Goal: Book appointment/travel/reservation

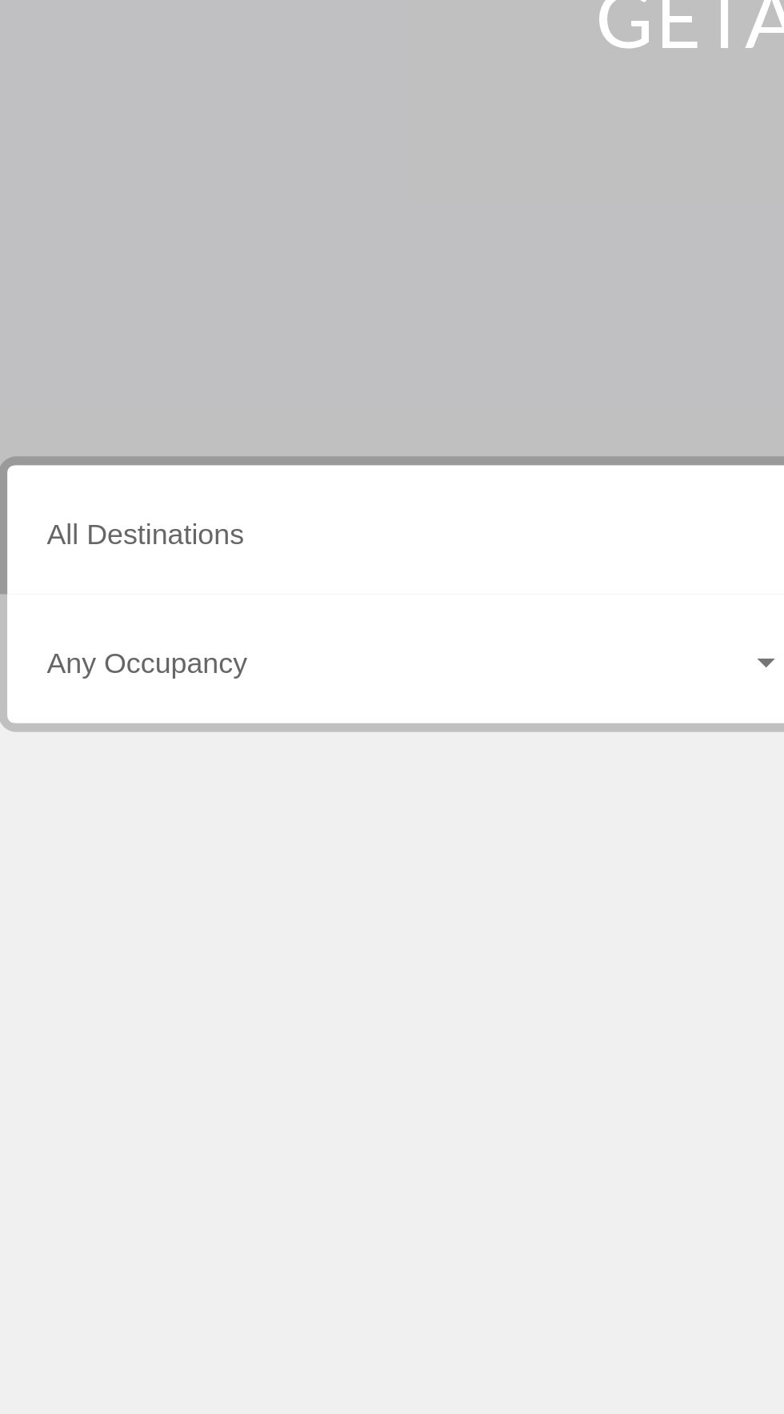
click at [261, 451] on input "Destination All Destinations" at bounding box center [218, 457] width 329 height 14
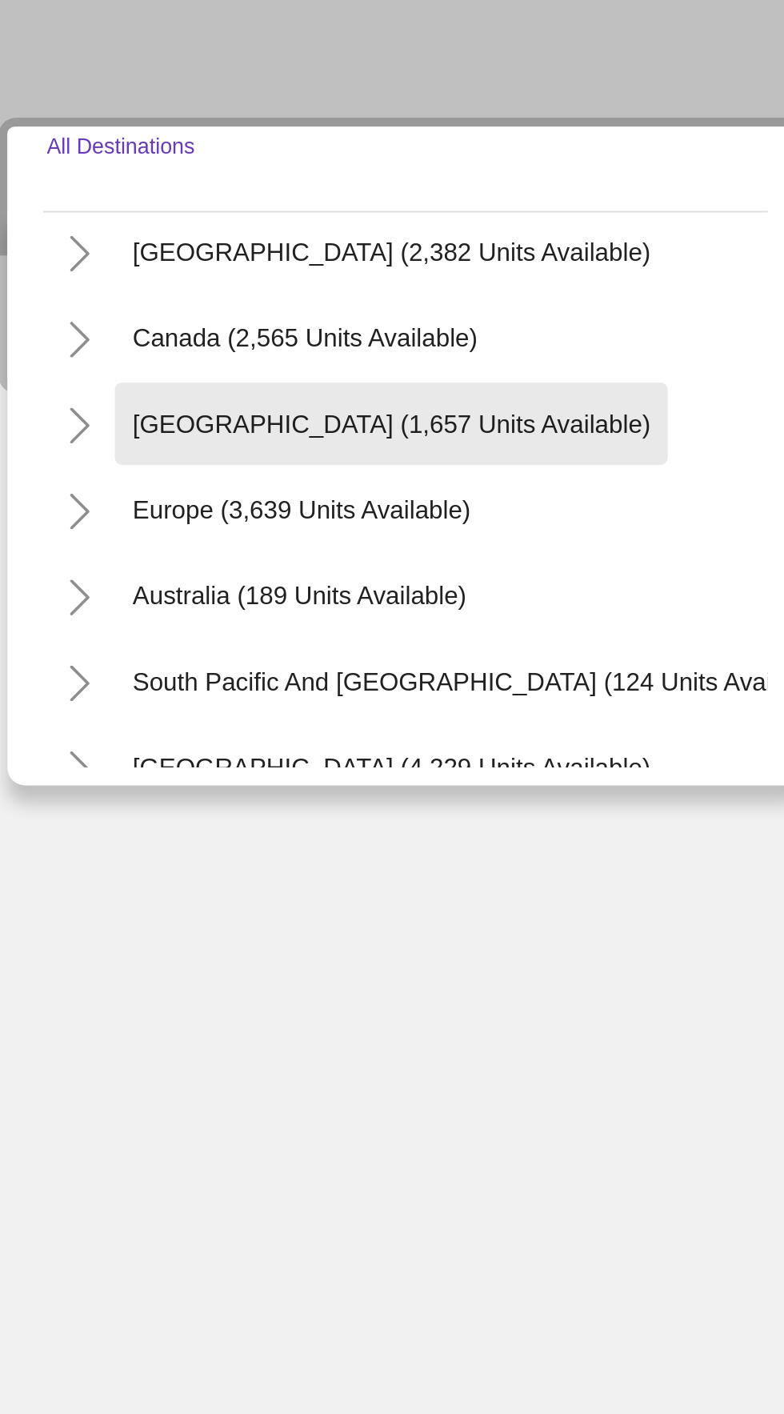
scroll to position [95, 0]
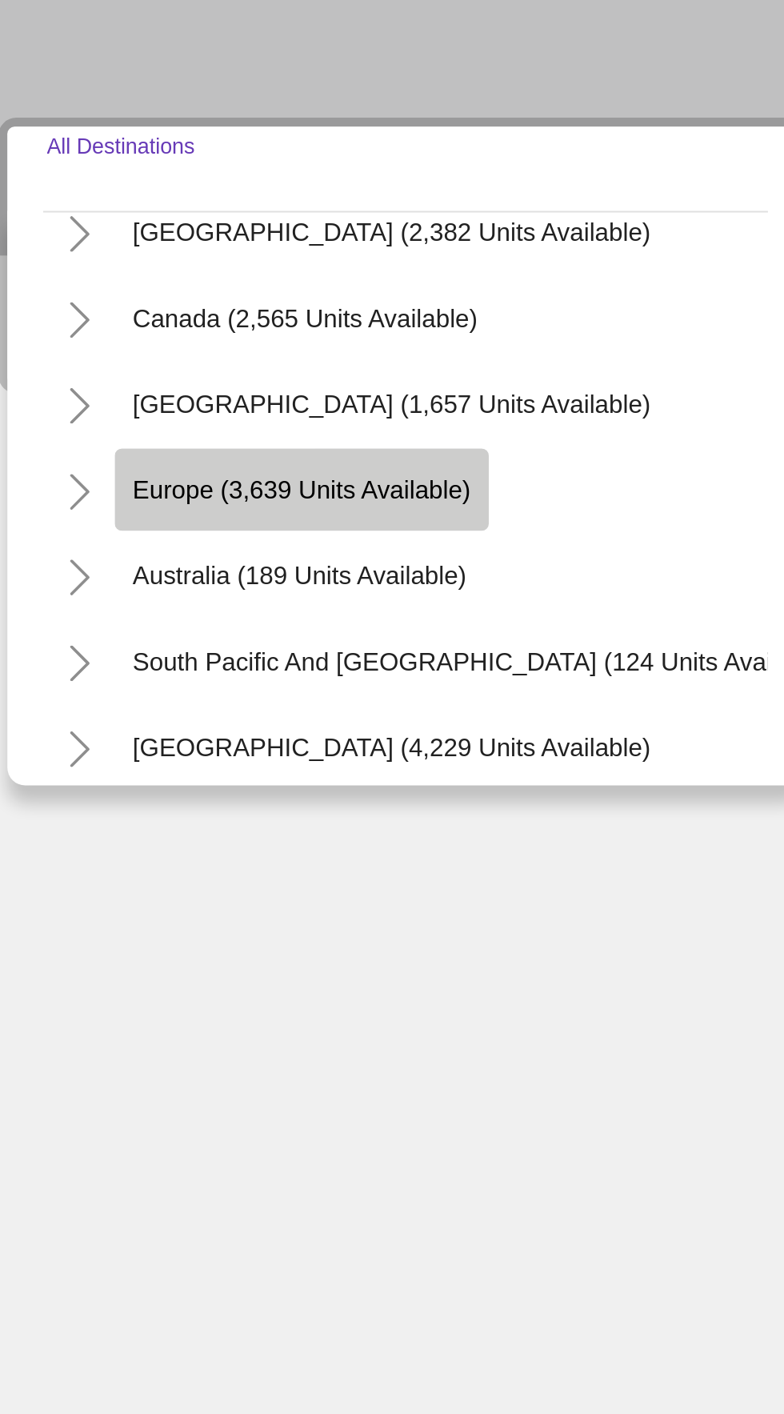
click at [228, 585] on span "Europe (3,639 units available)" at bounding box center [167, 585] width 151 height 13
type input "**********"
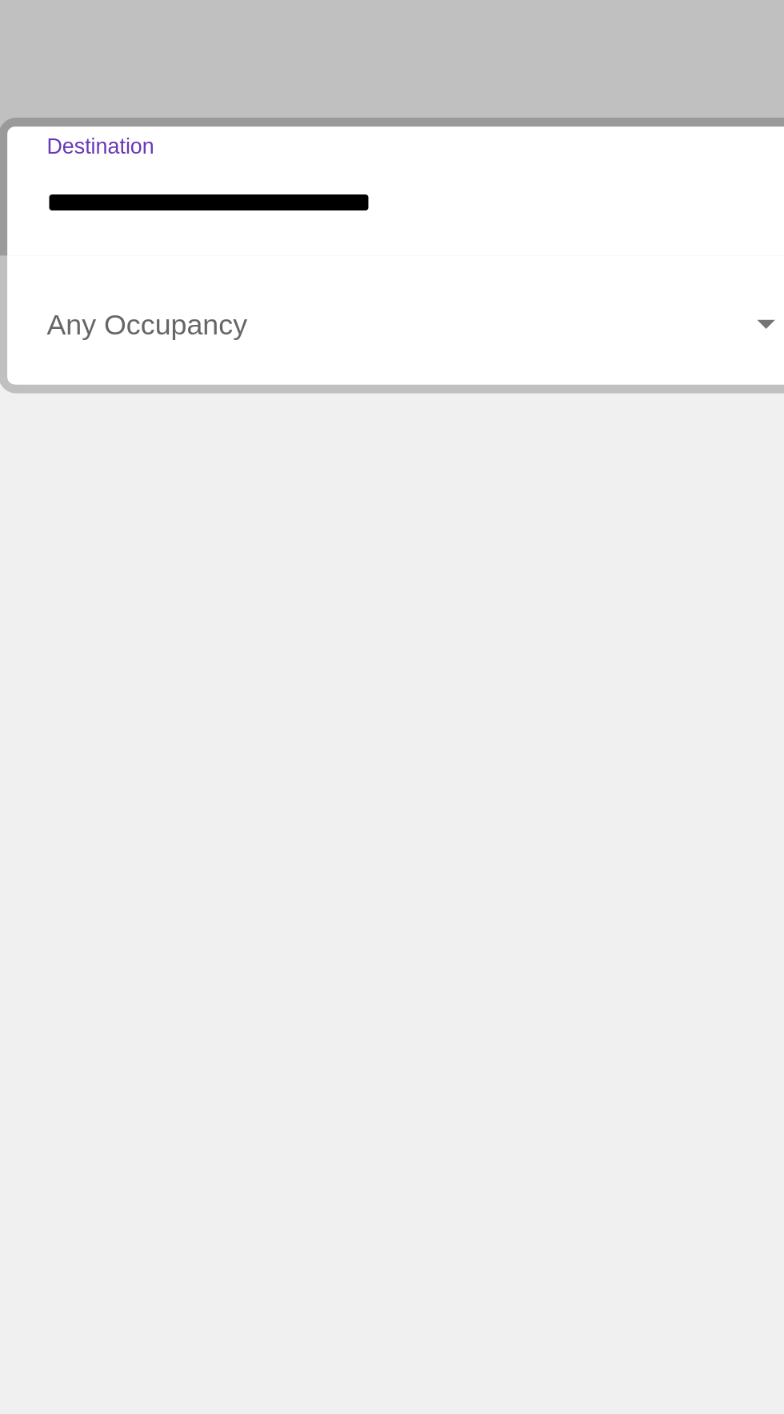
click at [295, 508] on span "Виджет поиска" at bounding box center [211, 514] width 314 height 14
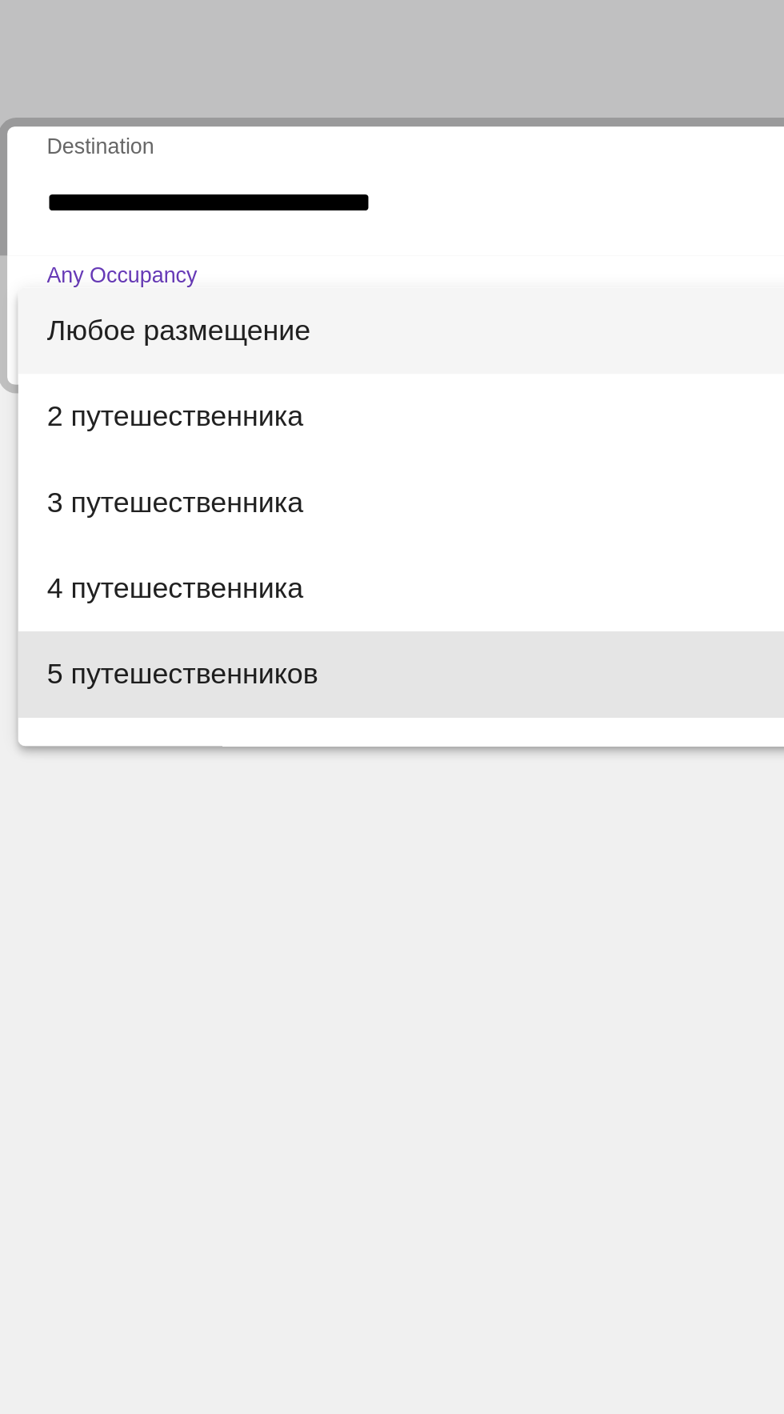
scroll to position [0, 0]
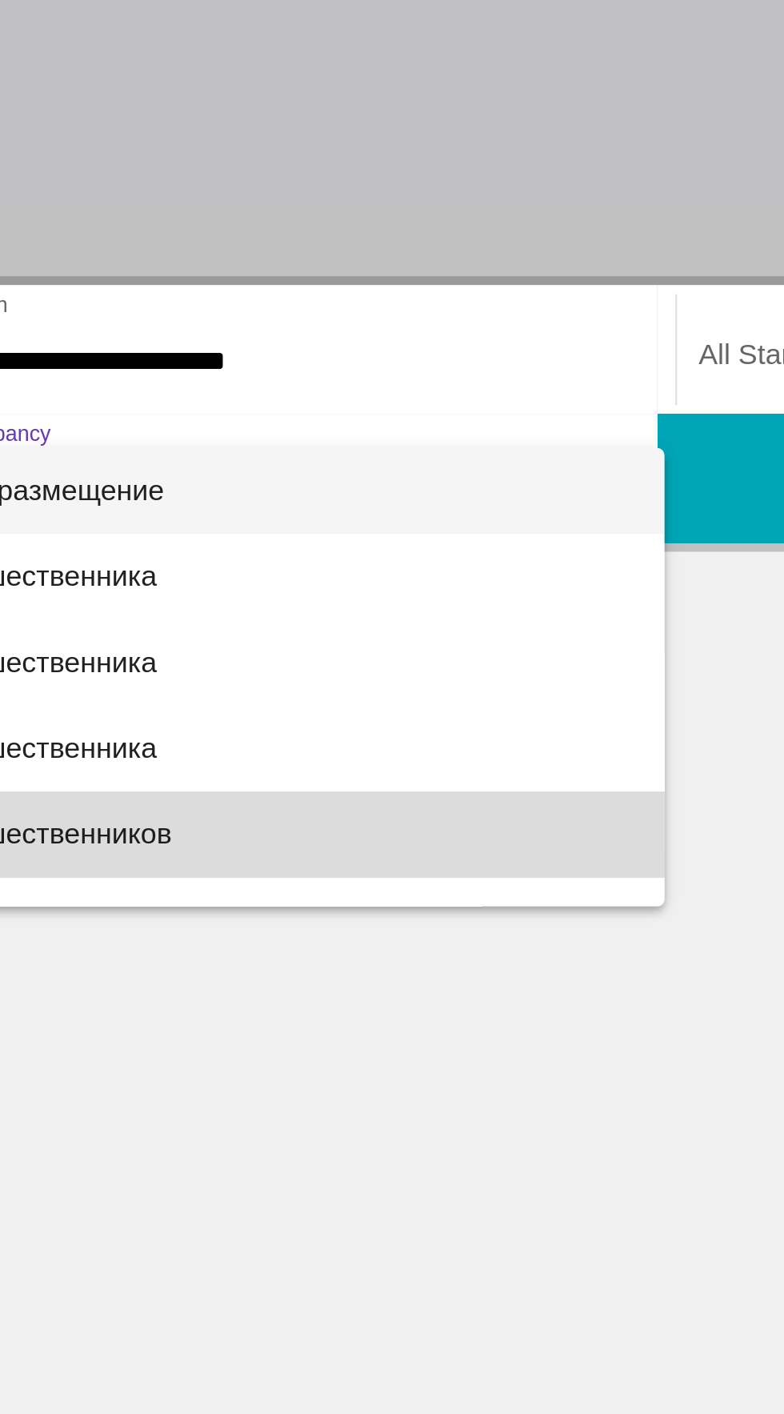
click at [263, 673] on span "5 путешественников" at bounding box center [218, 668] width 329 height 38
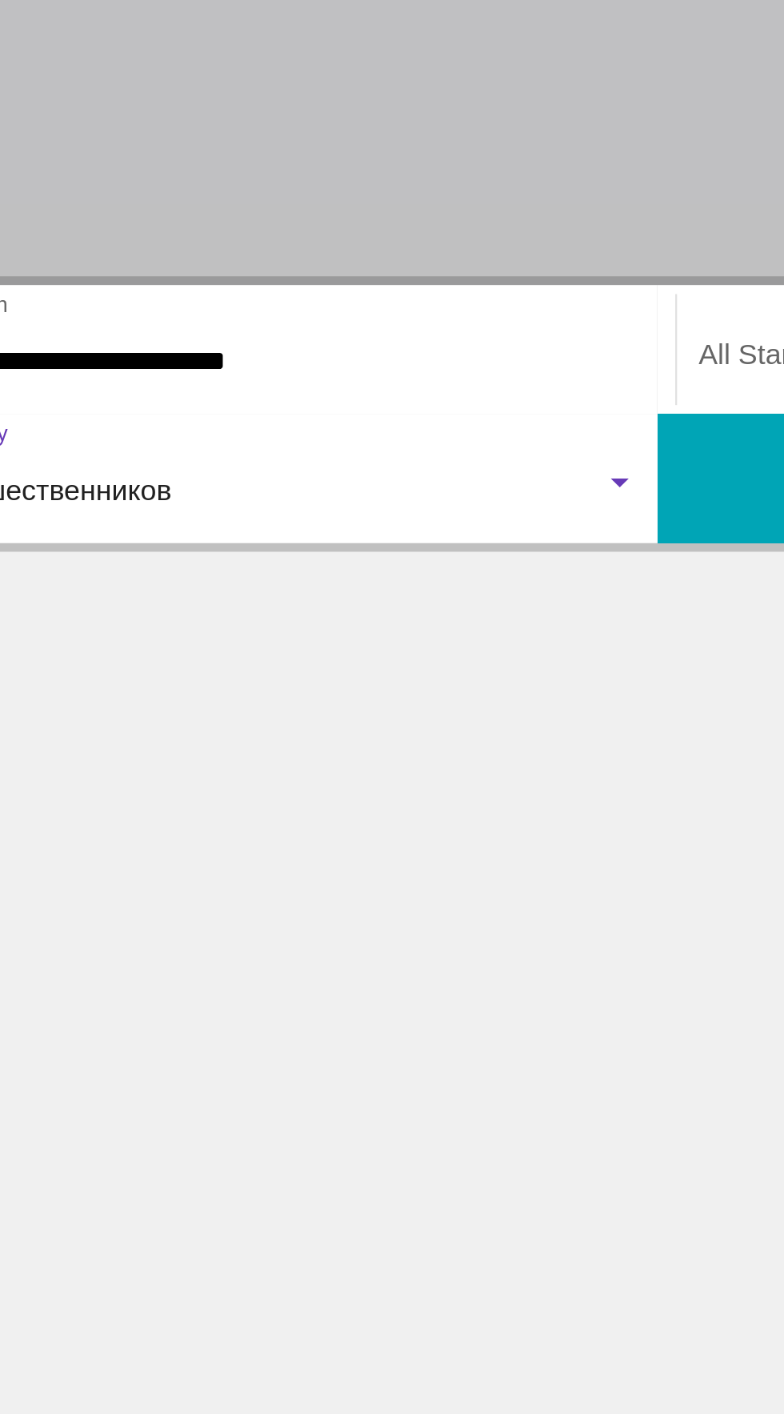
click at [265, 511] on div "5 путешественников" at bounding box center [211, 514] width 314 height 14
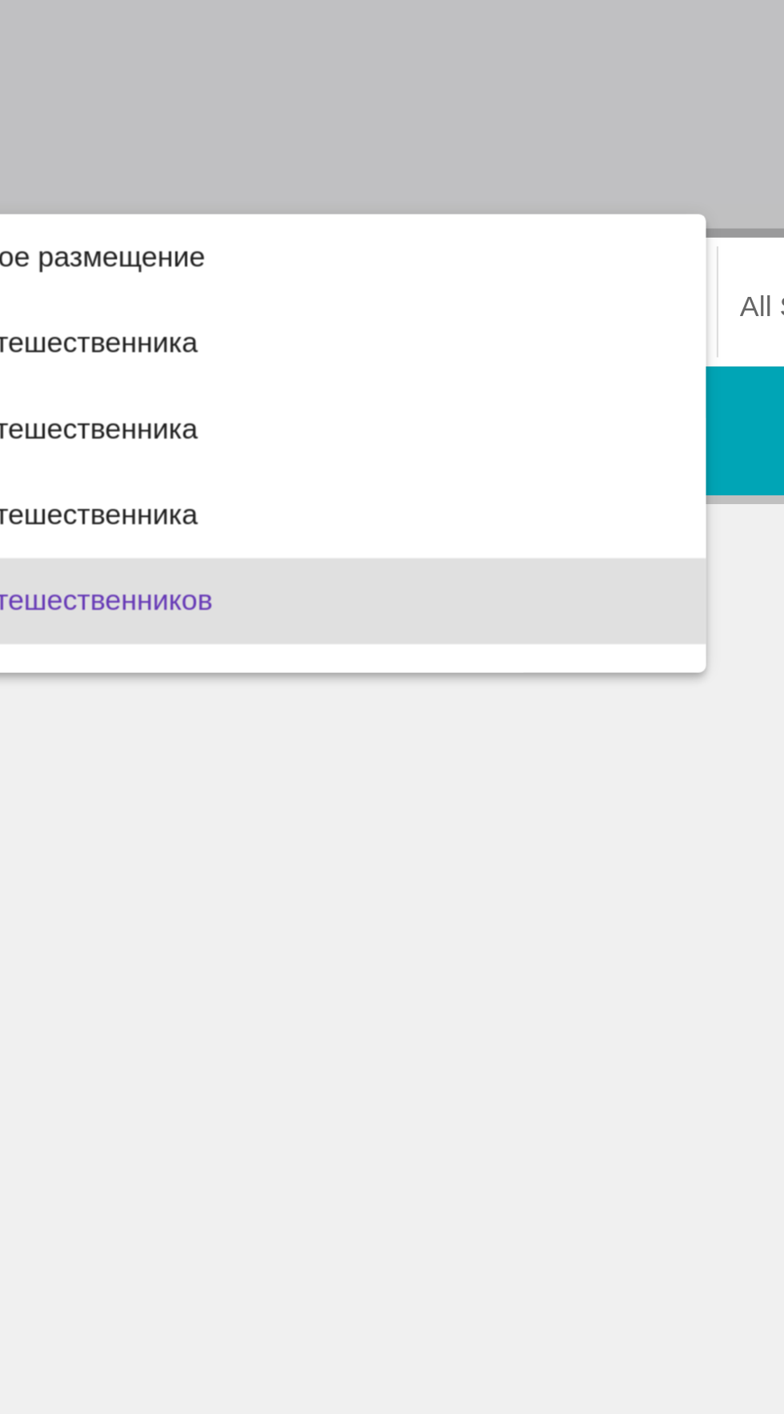
scroll to position [70, 0]
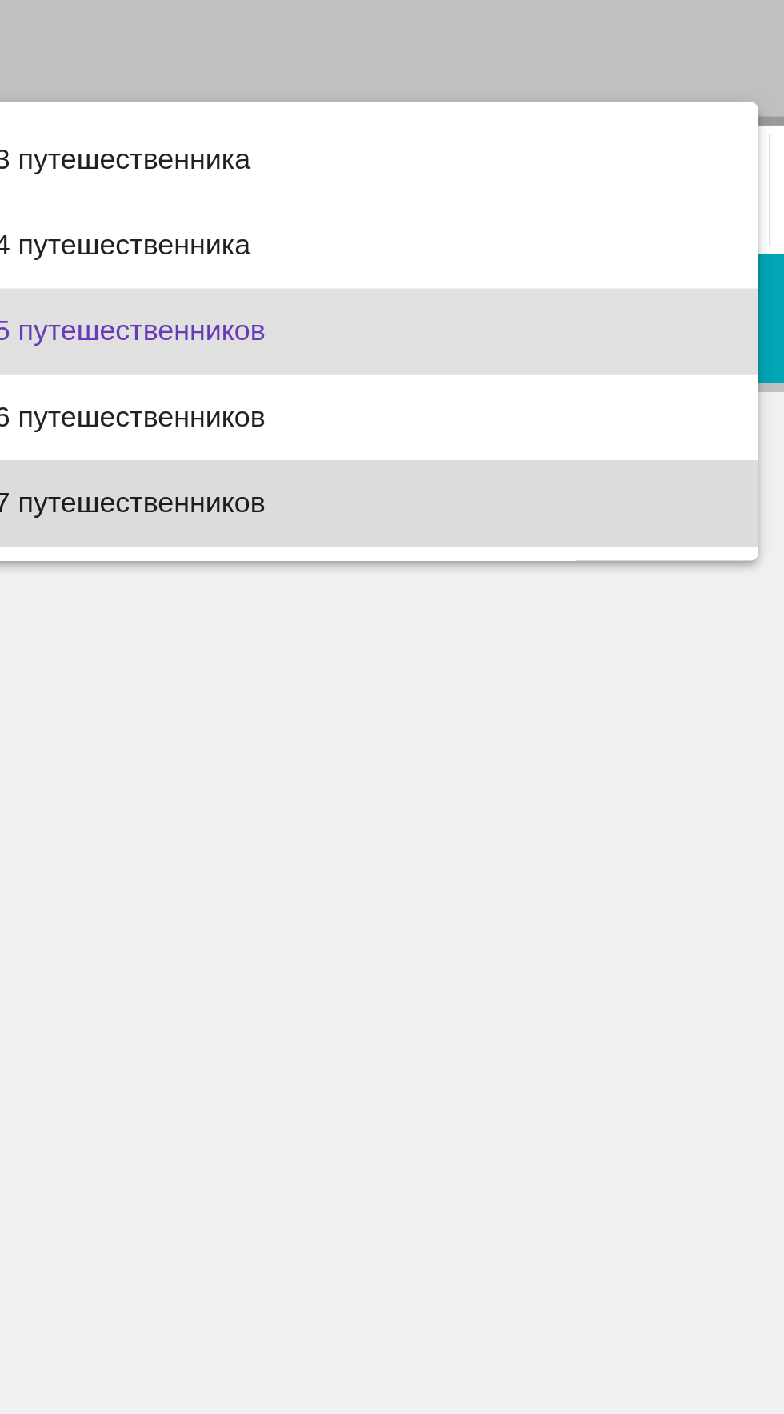
click at [205, 592] on span "7 путешественников" at bounding box center [218, 591] width 329 height 38
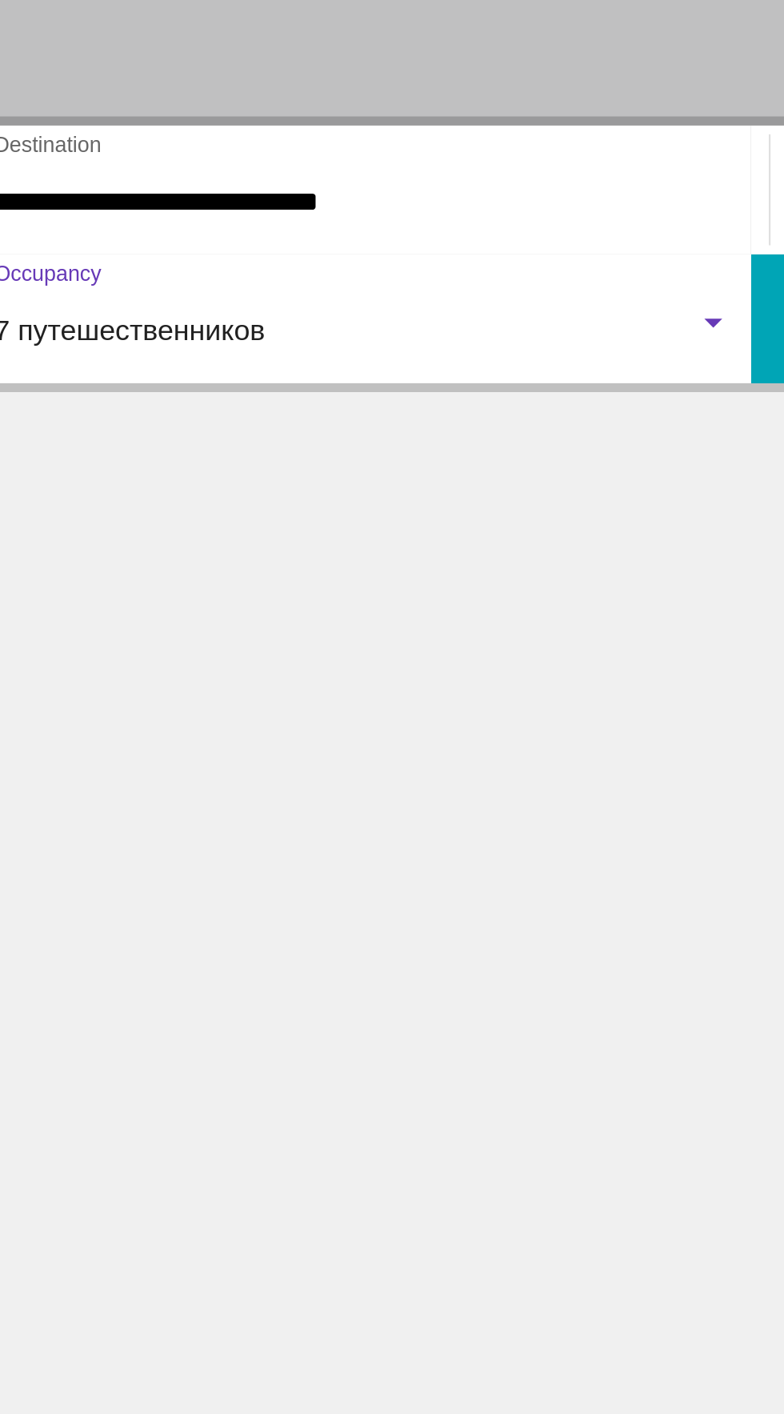
click at [253, 510] on div "7 путешественников" at bounding box center [211, 514] width 314 height 14
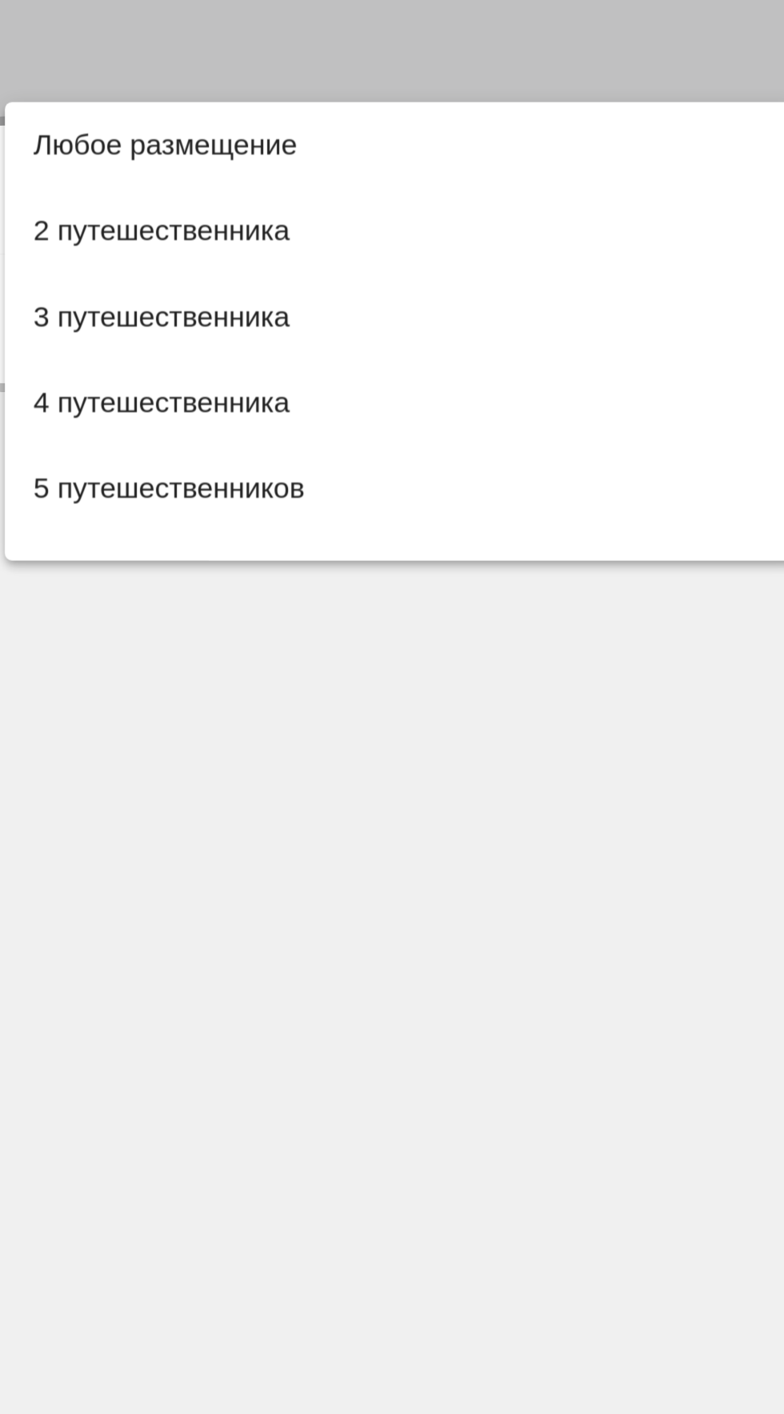
scroll to position [147, 0]
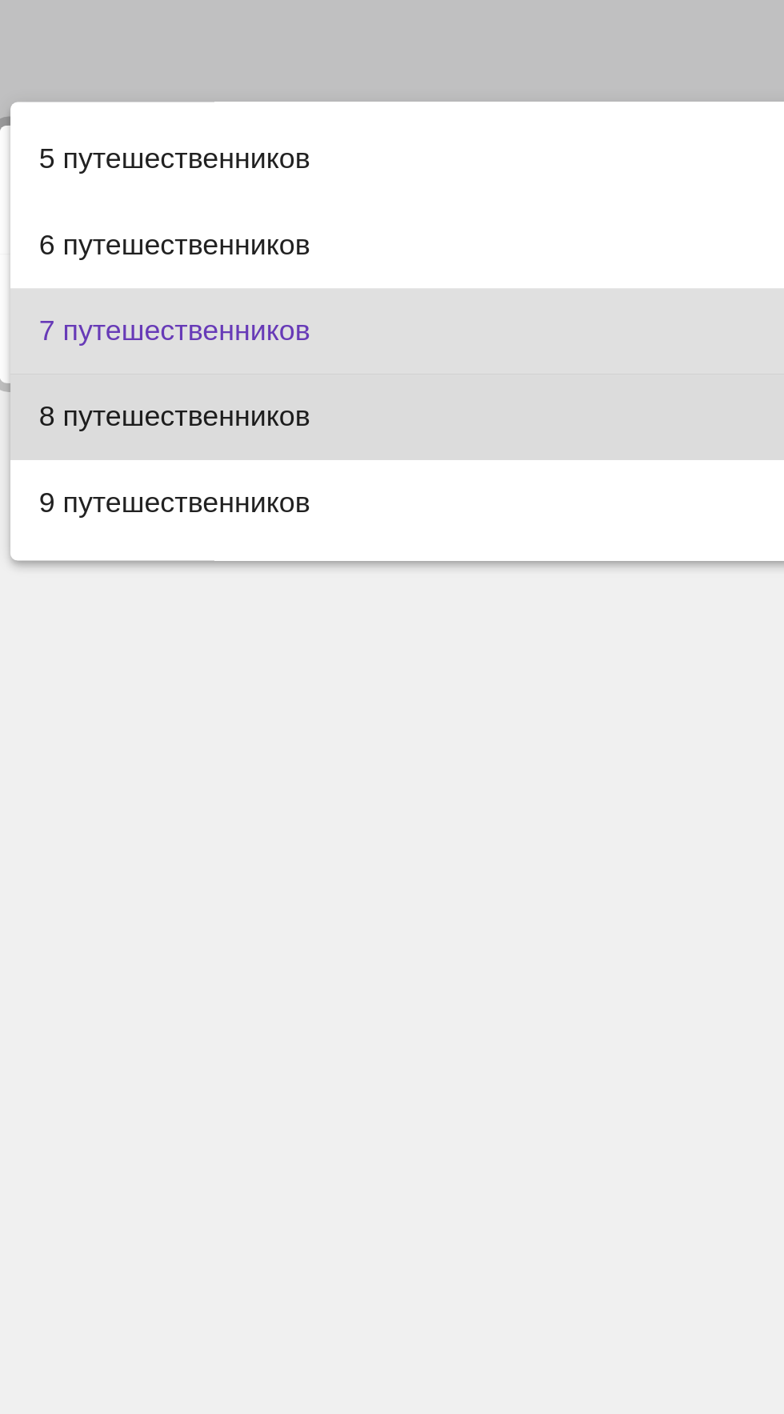
click at [185, 553] on span "8 путешественников" at bounding box center [218, 553] width 329 height 38
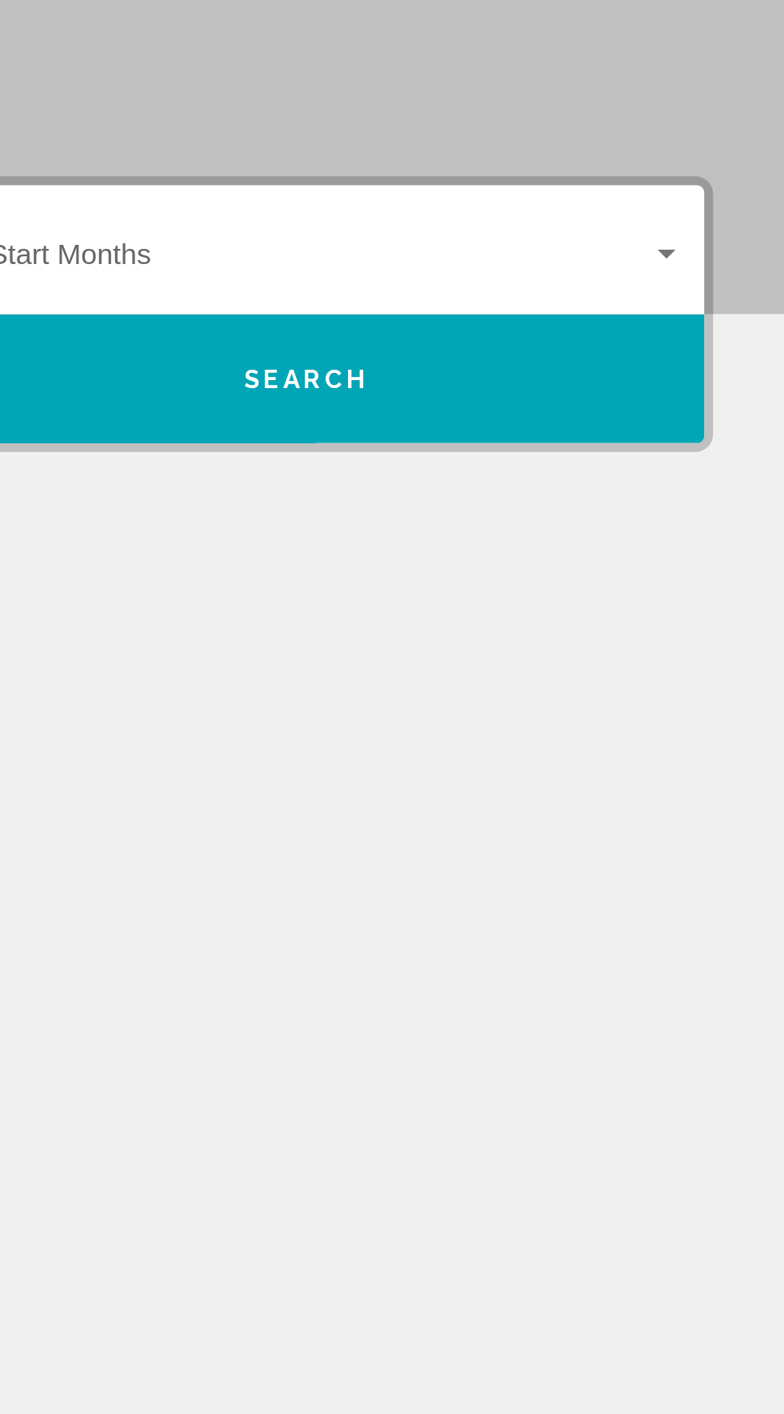
click at [647, 429] on div "Start Month All Start Months" at bounding box center [574, 452] width 328 height 50
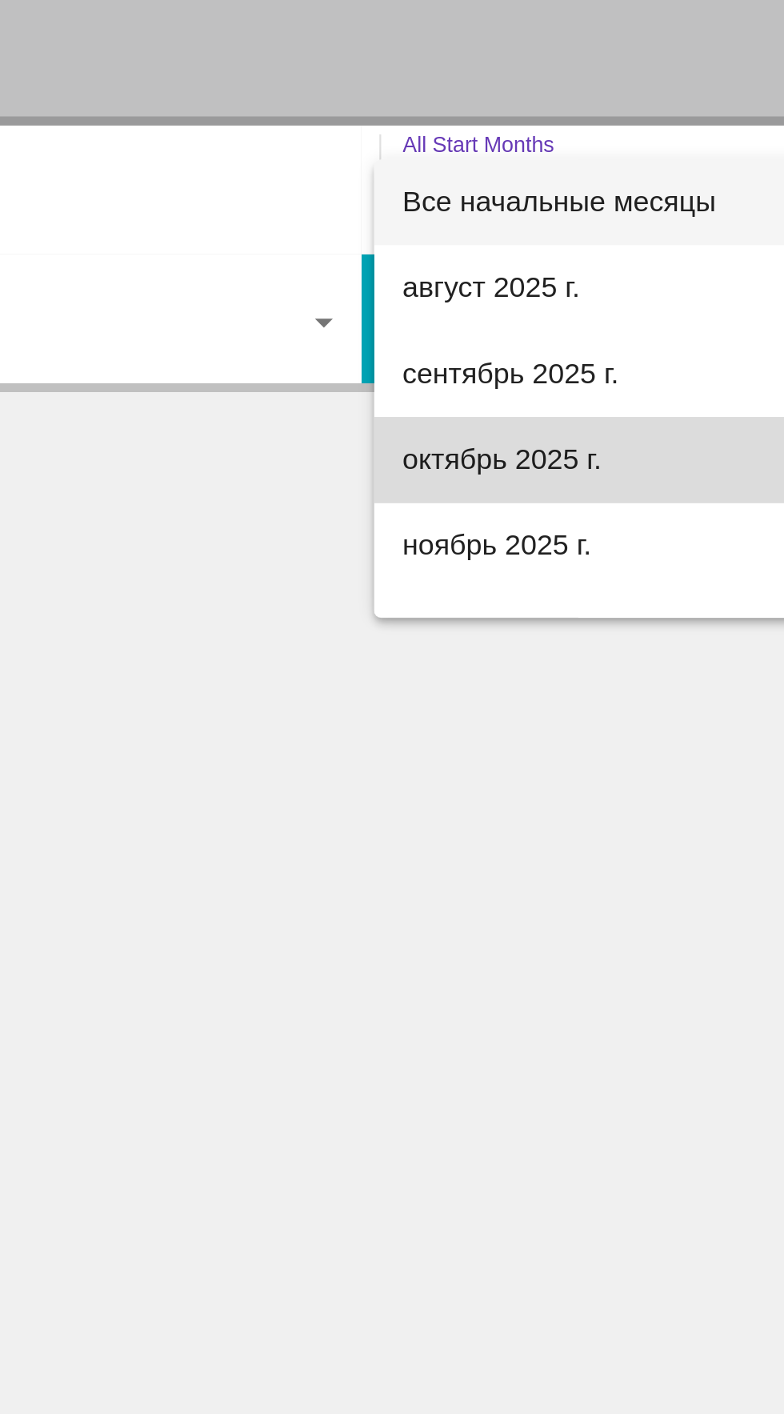
click at [502, 576] on span "октябрь 2025 г." at bounding box center [574, 572] width 328 height 38
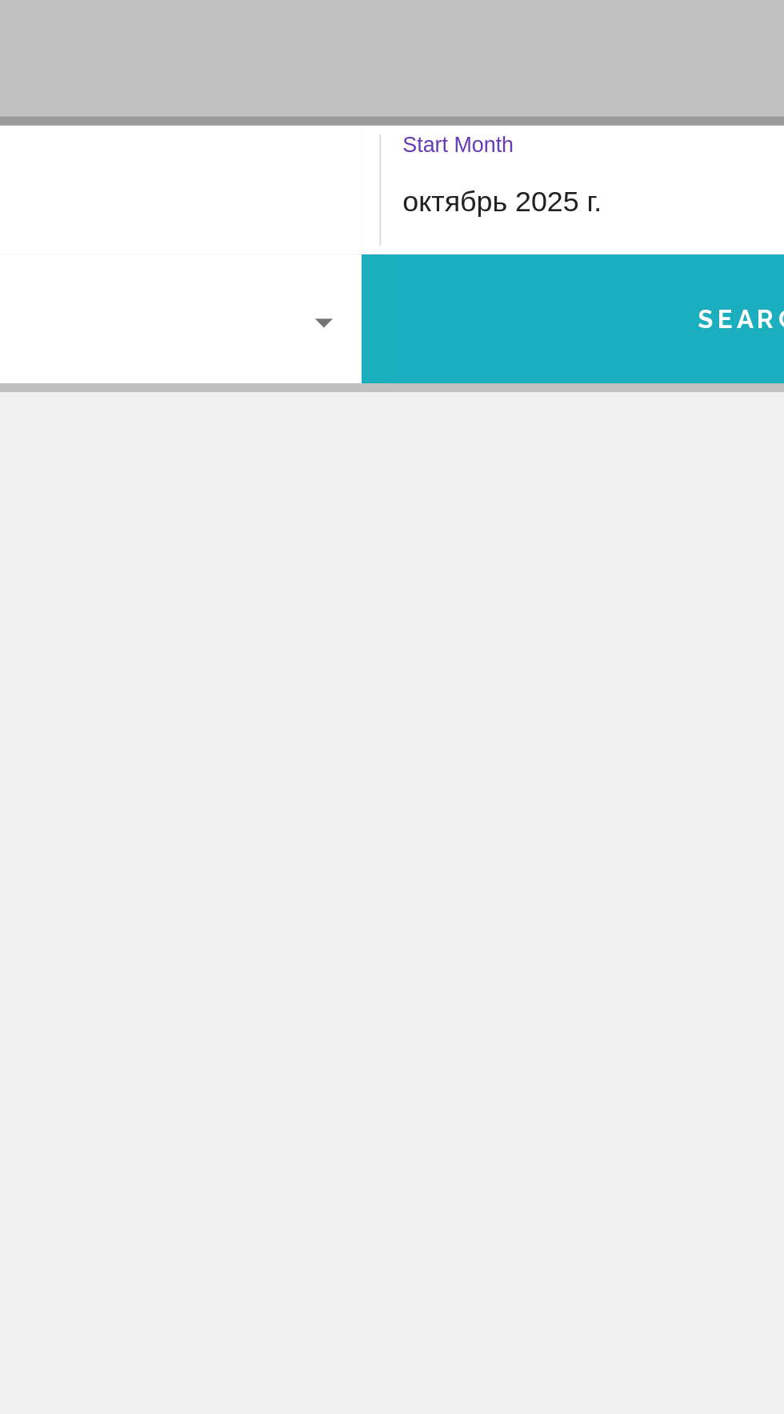
click at [531, 518] on button "Search" at bounding box center [570, 509] width 356 height 58
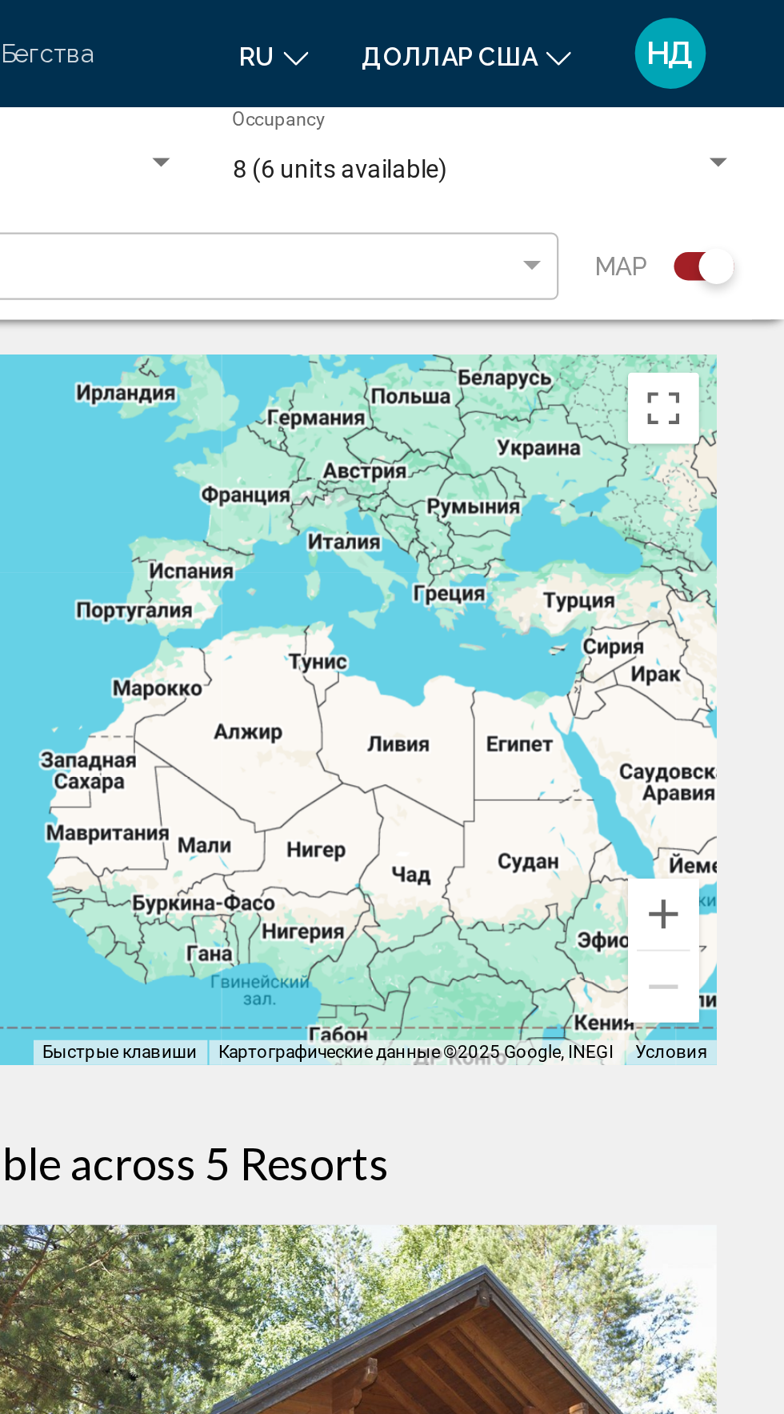
click at [606, 226] on div "Основное содержание" at bounding box center [392, 320] width 720 height 320
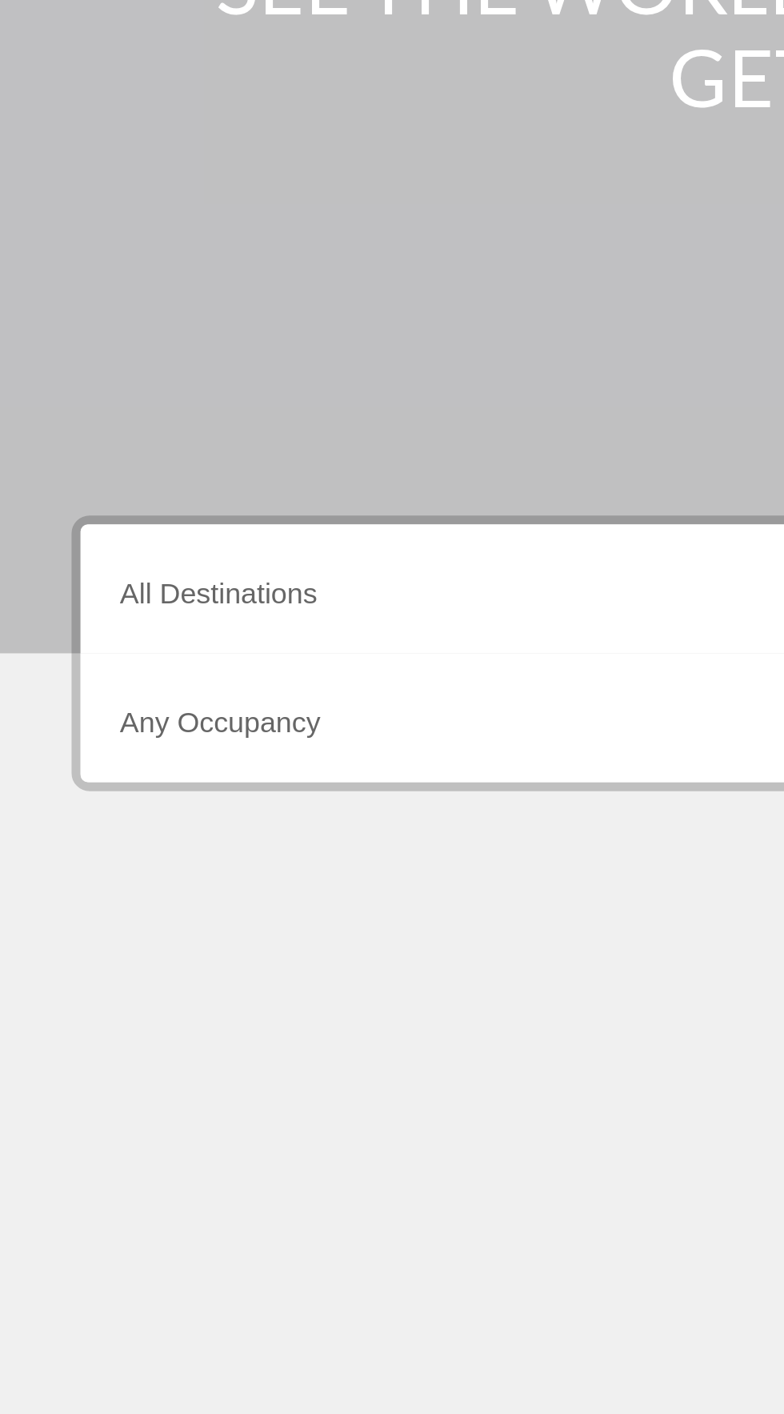
click at [296, 454] on input "Destination All Destinations" at bounding box center [218, 457] width 329 height 14
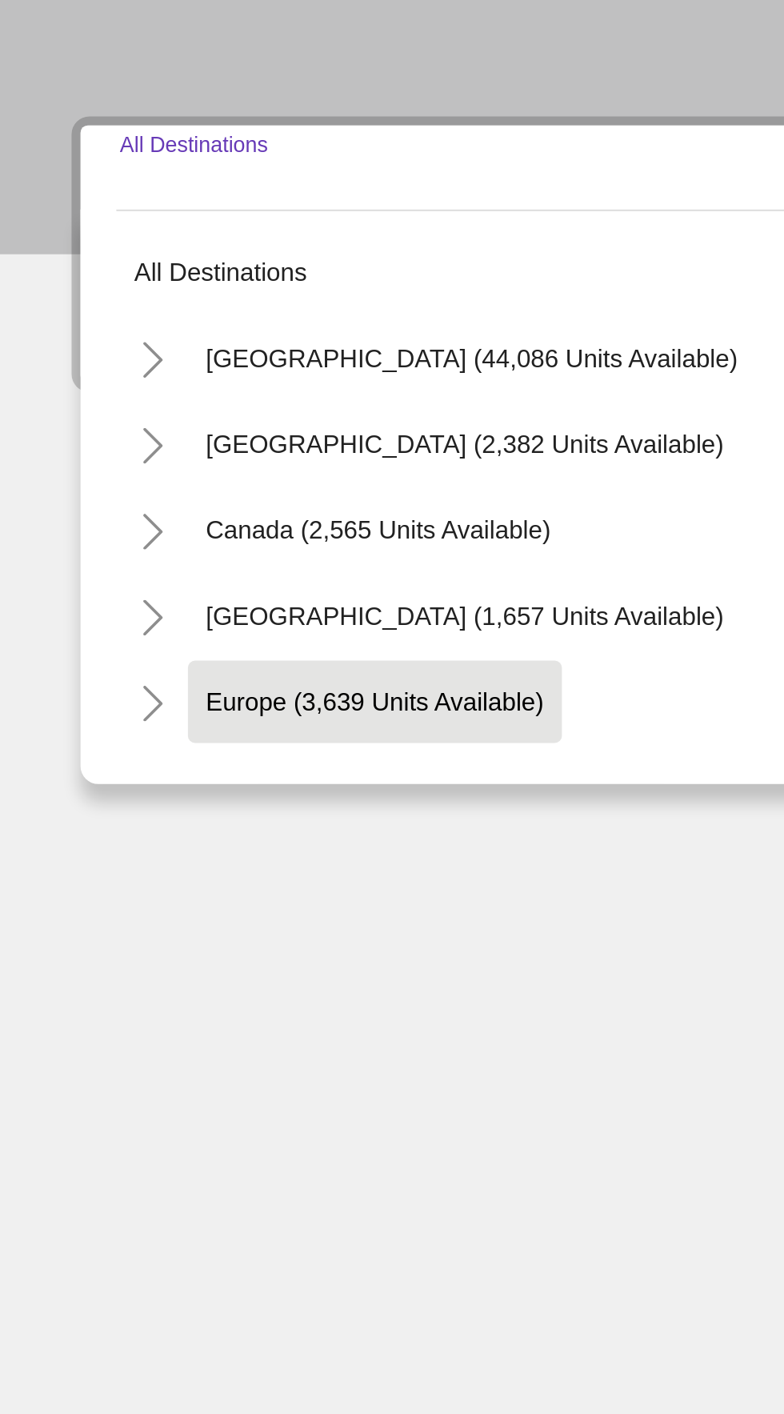
click at [238, 683] on span "Europe (3,639 units available)" at bounding box center [167, 680] width 151 height 13
type input "**********"
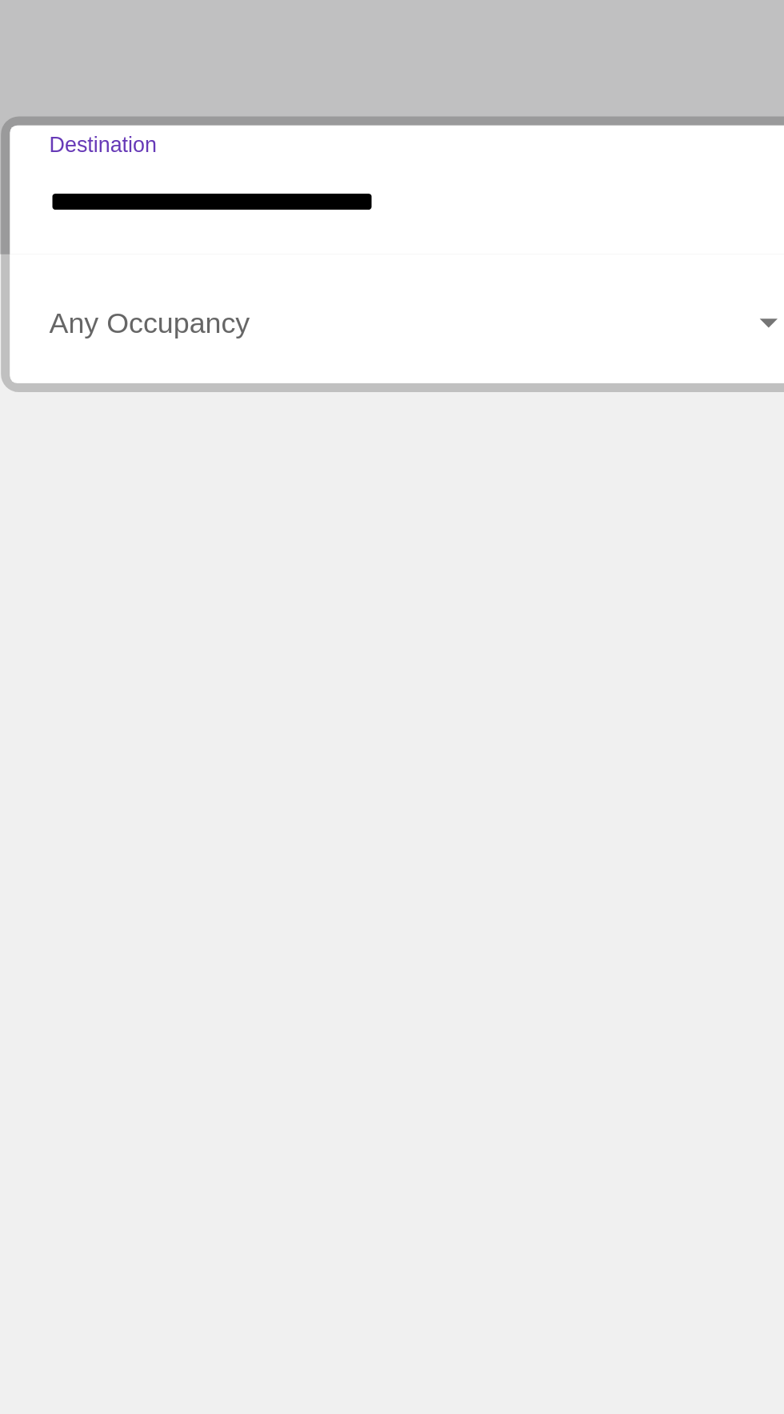
click at [317, 519] on span "Search widget" at bounding box center [211, 514] width 314 height 14
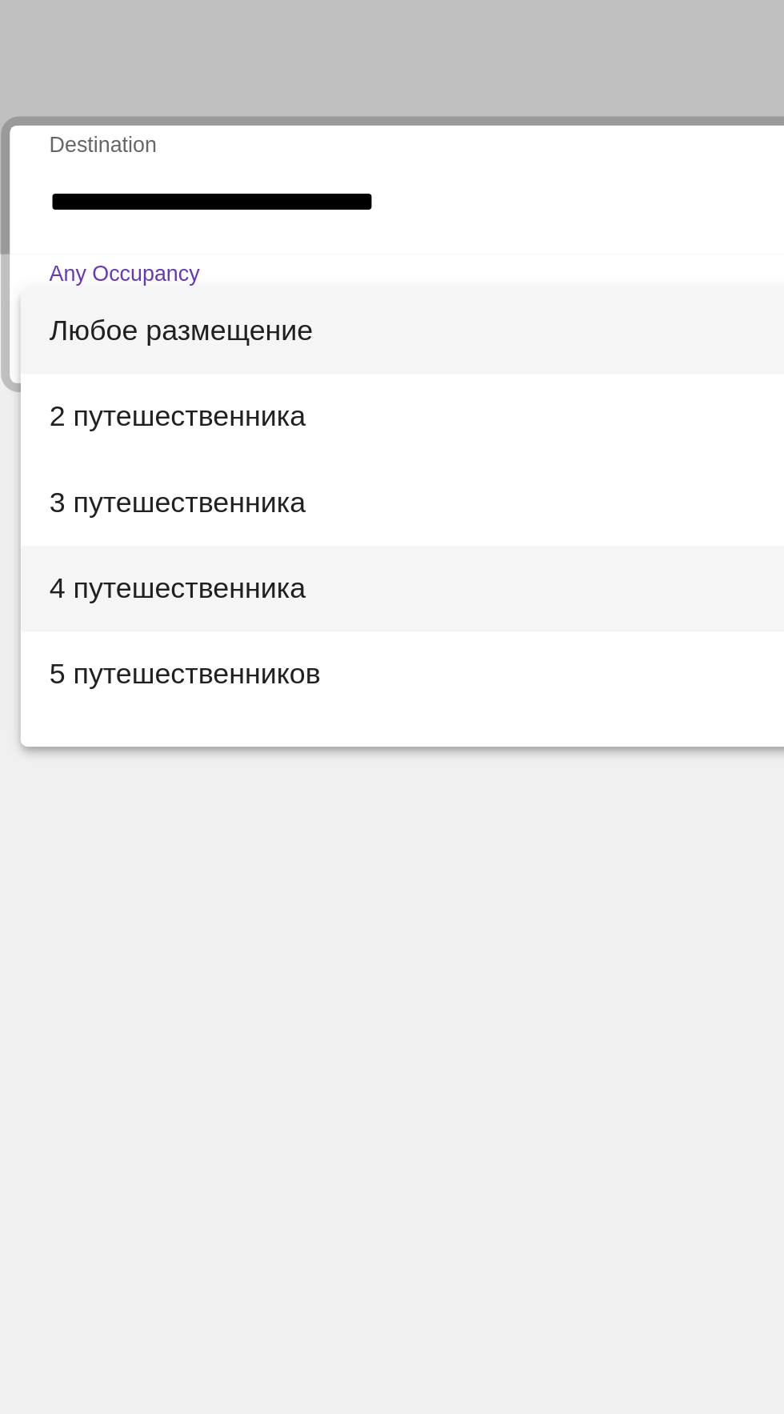
click at [138, 624] on font "4 путешественника" at bounding box center [111, 630] width 114 height 14
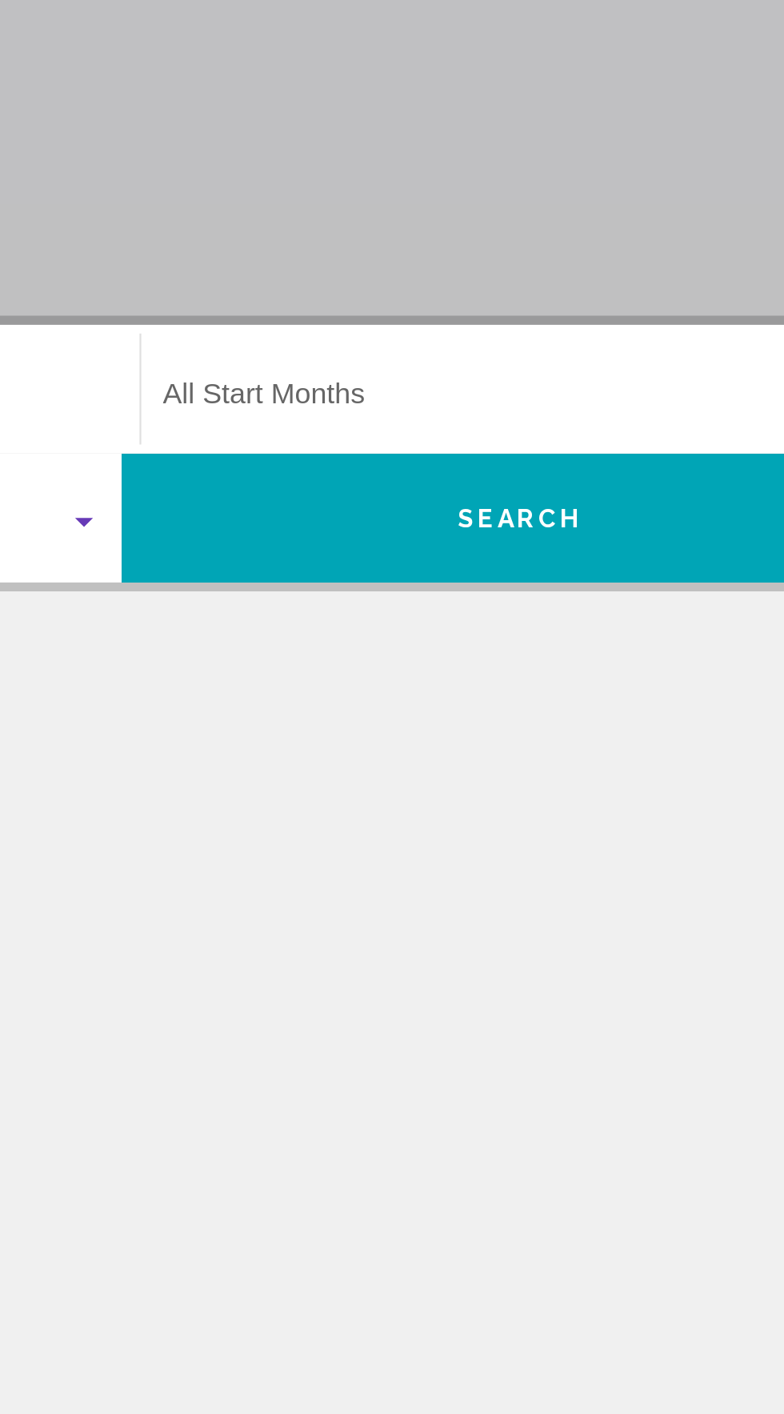
click at [544, 457] on span "Search widget" at bounding box center [567, 457] width 314 height 14
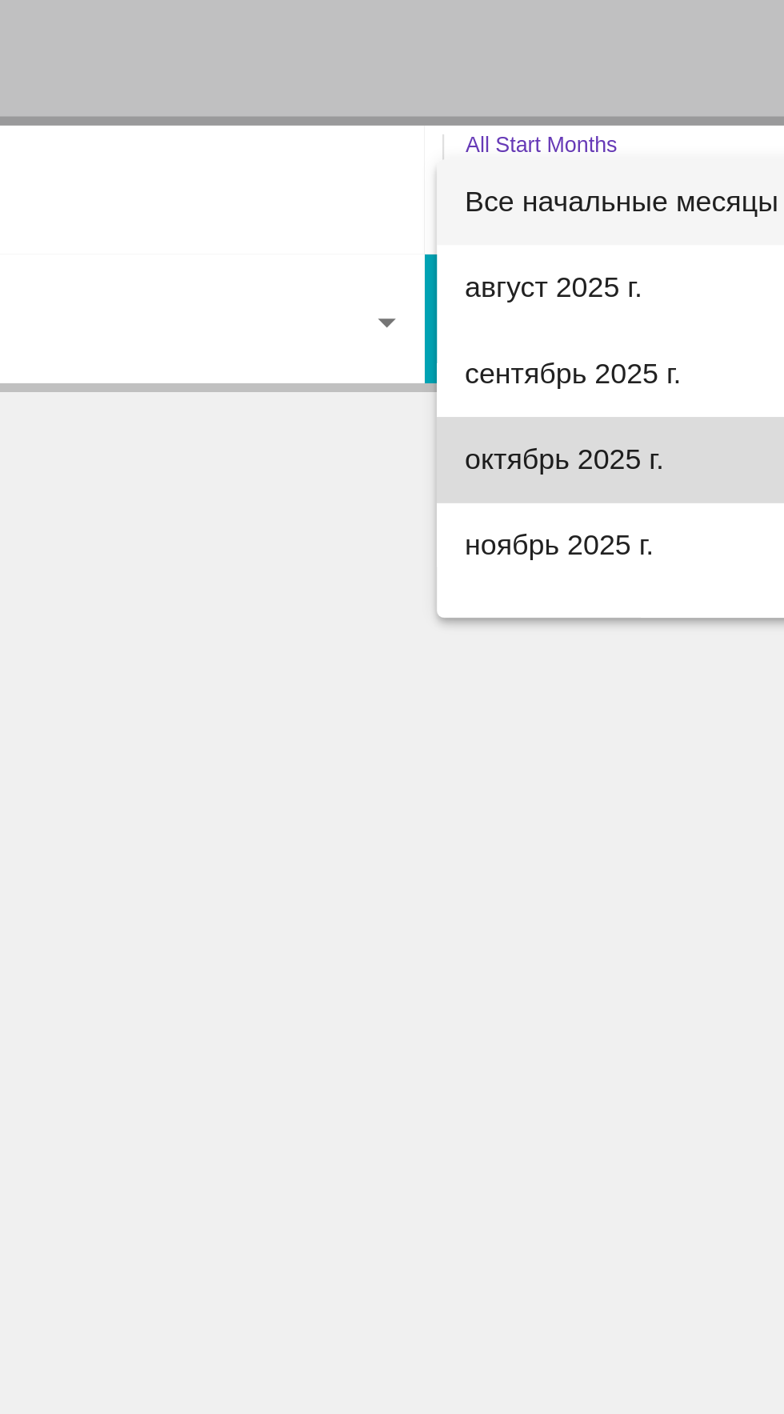
click at [495, 570] on font "октябрь 2025 г." at bounding box center [454, 572] width 89 height 14
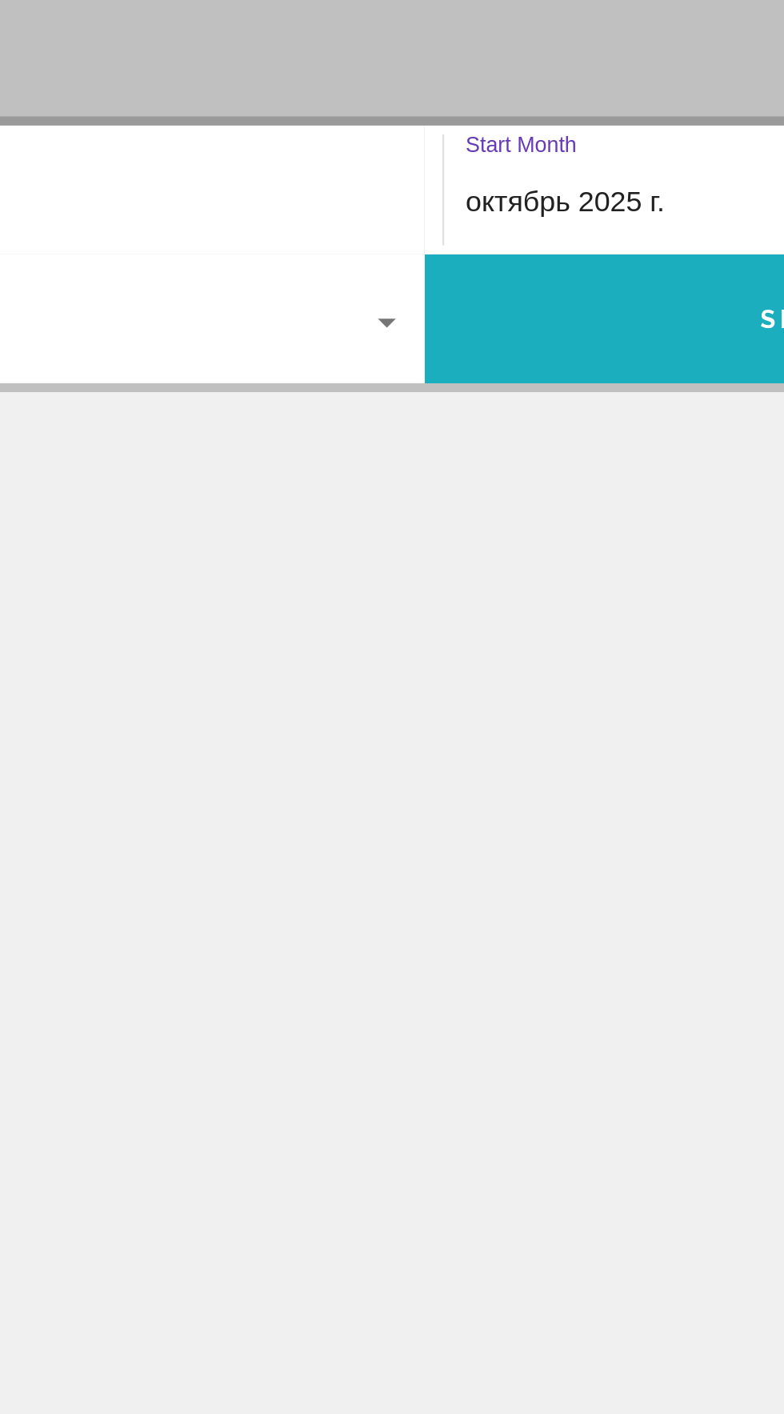
click at [517, 521] on button "Search" at bounding box center [570, 509] width 356 height 58
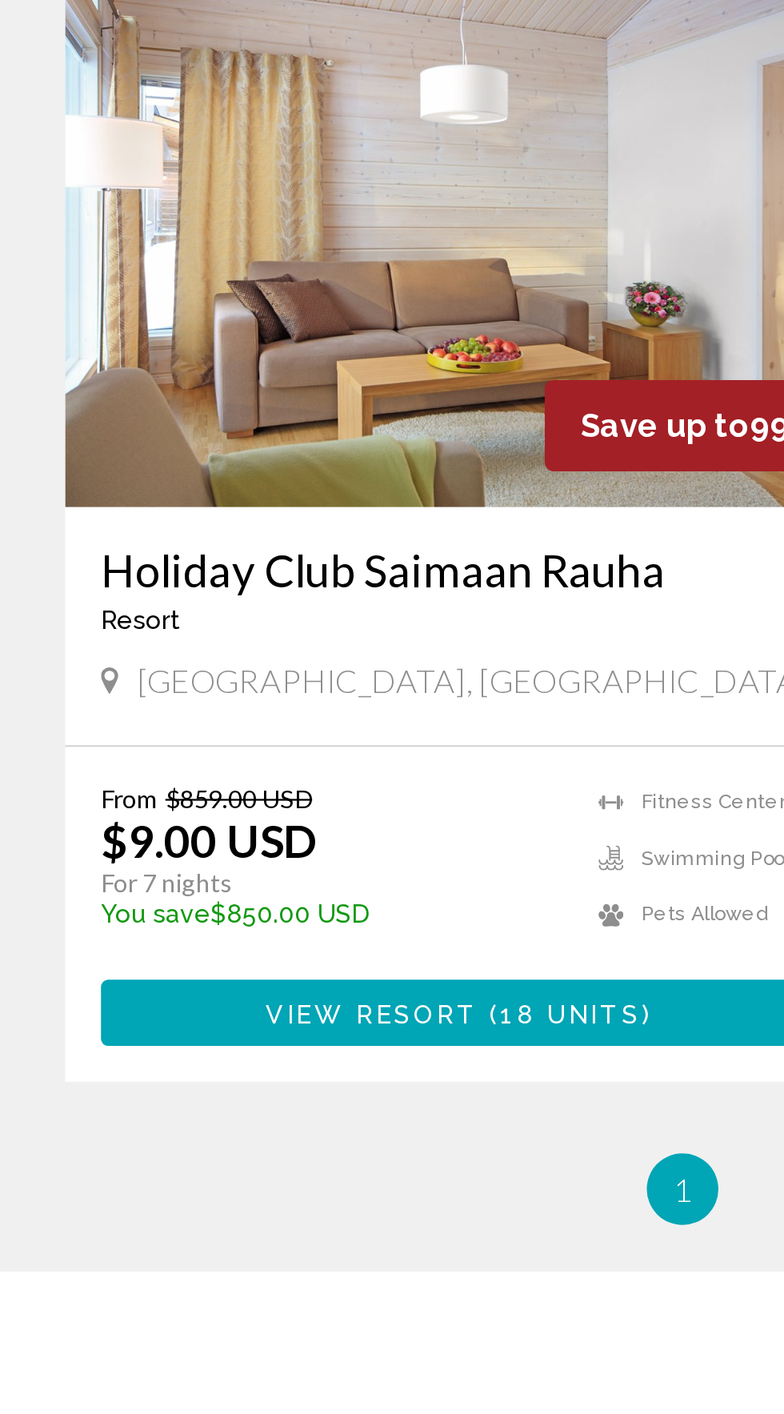
scroll to position [2573, 0]
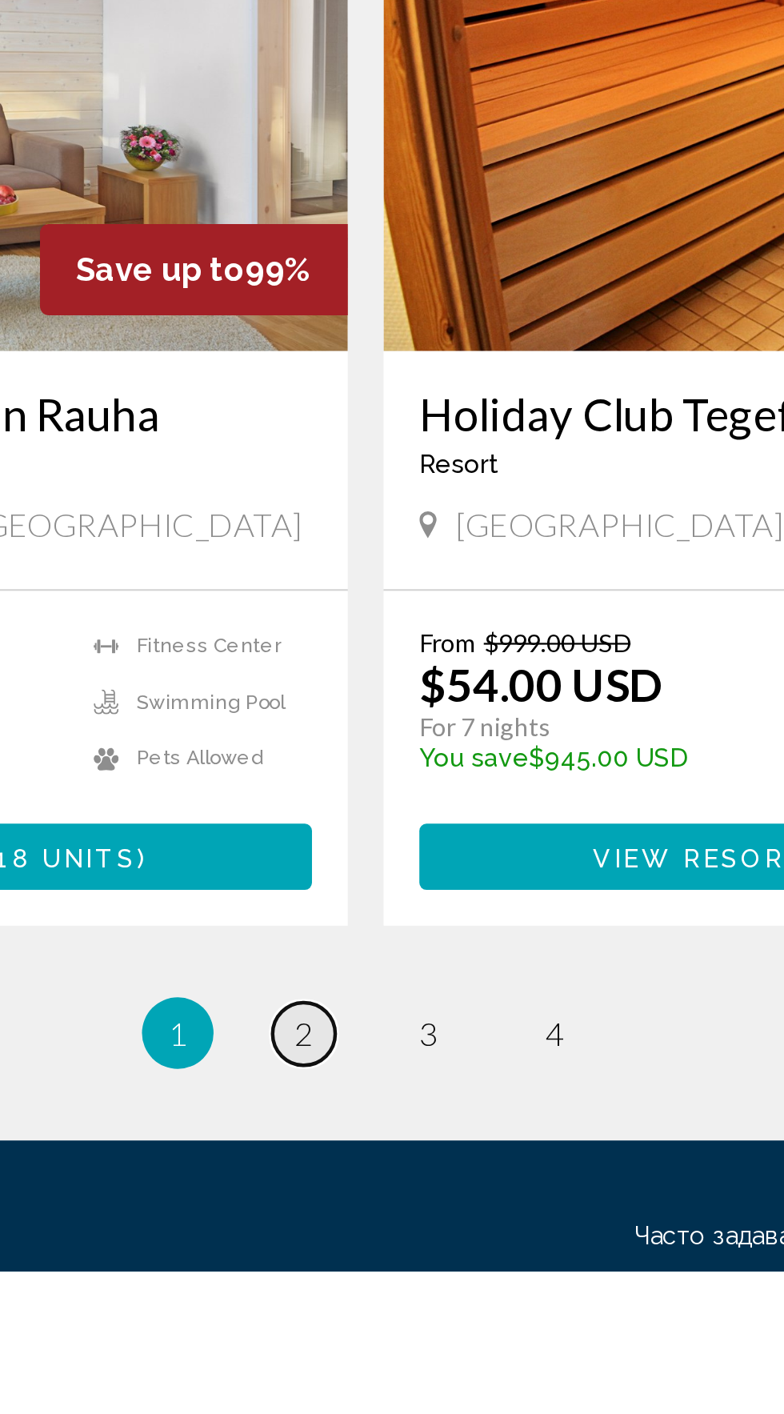
click at [366, 1299] on span "2" at bounding box center [364, 1308] width 8 height 18
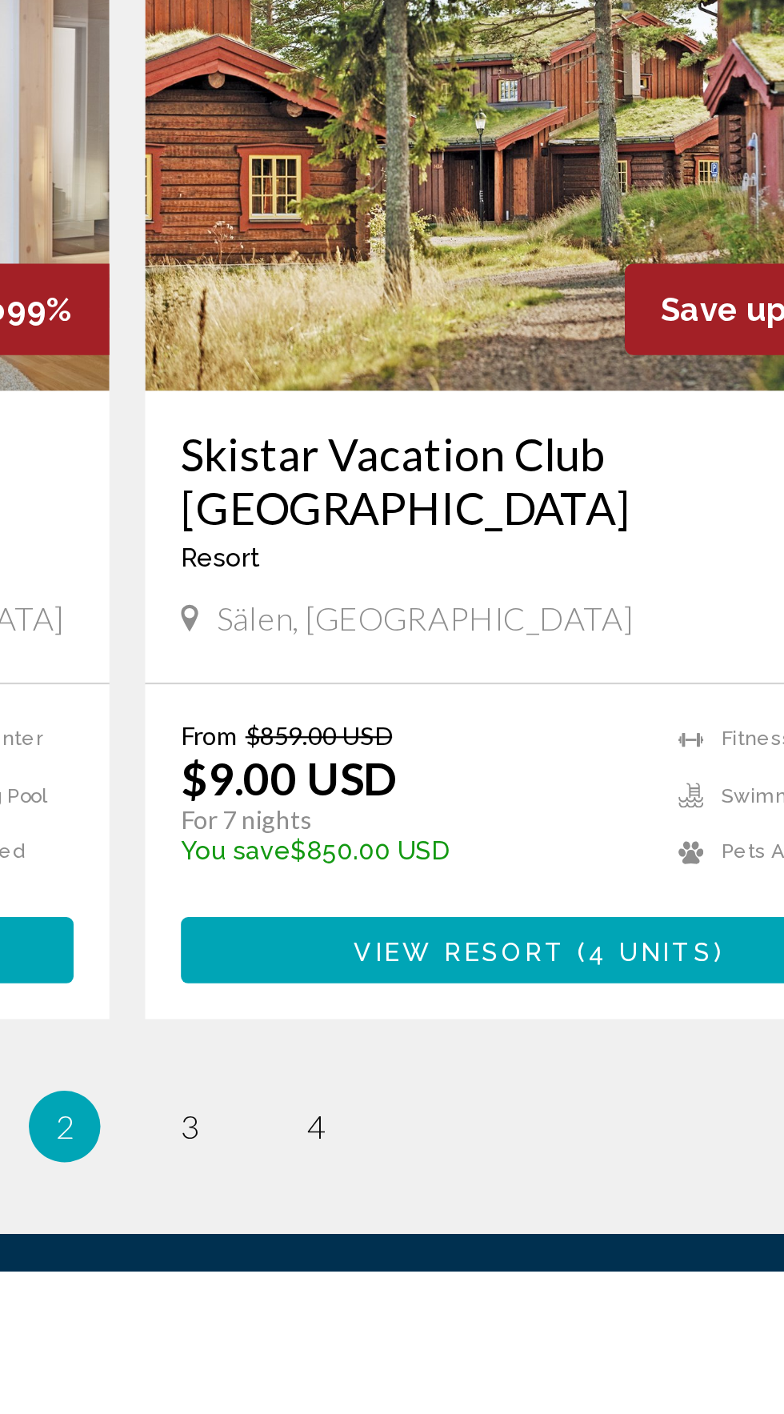
scroll to position [2517, 0]
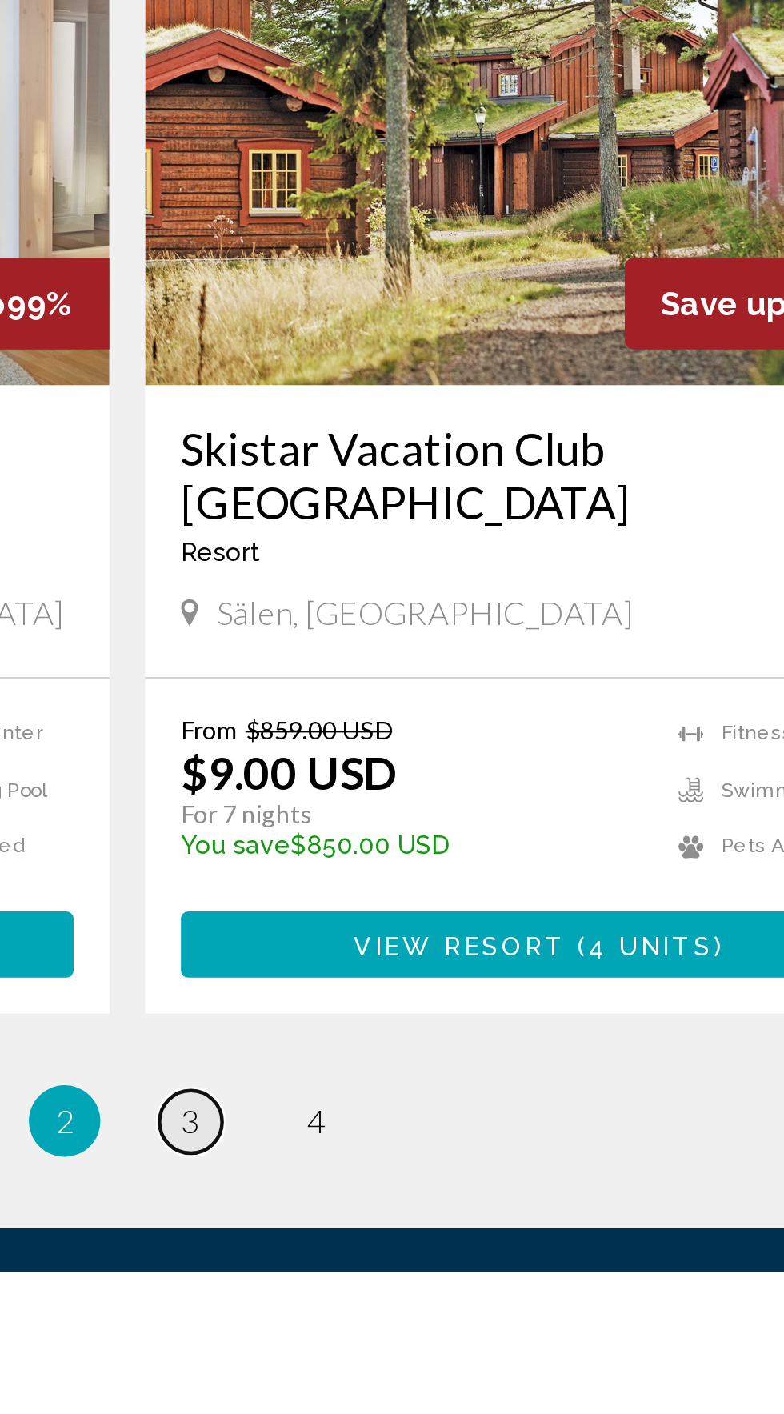
click at [419, 1338] on span "3" at bounding box center [420, 1347] width 8 height 18
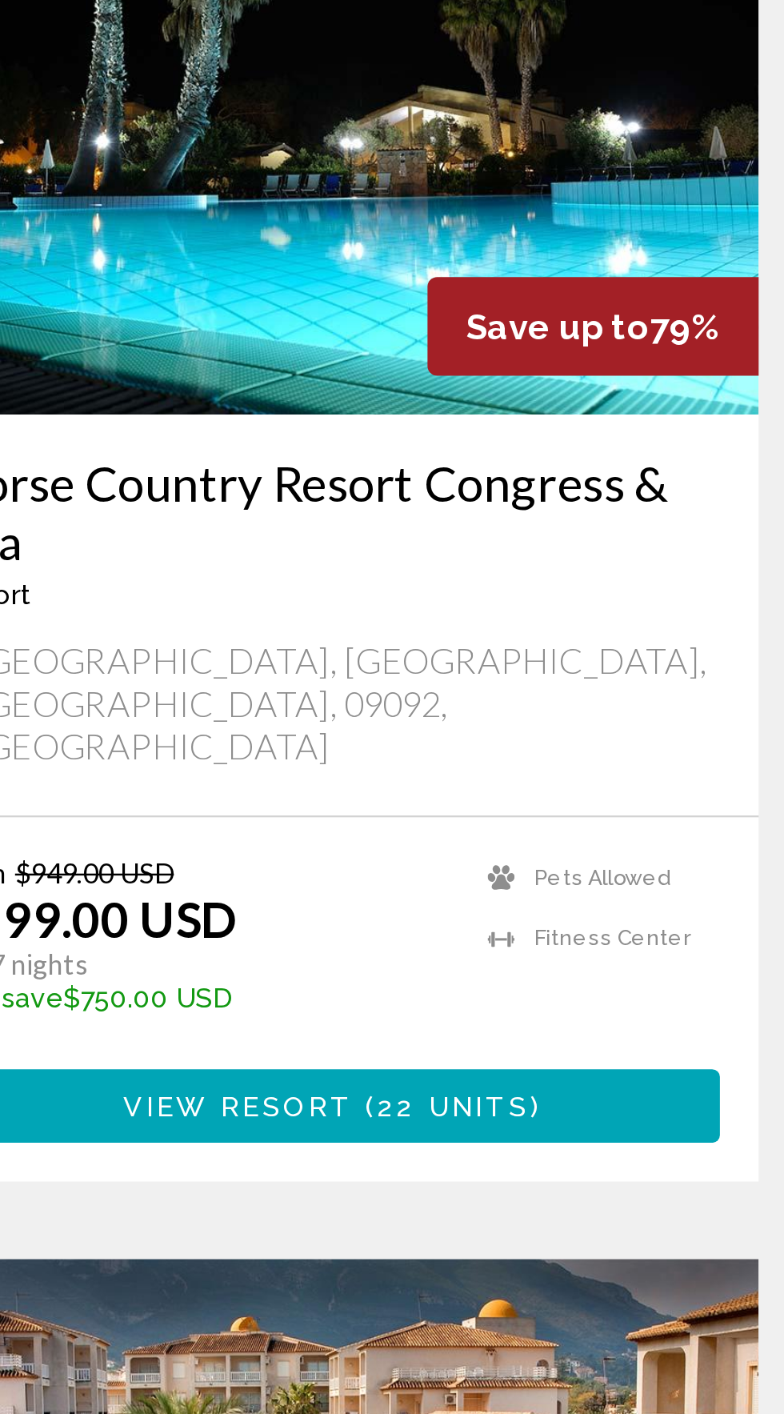
scroll to position [2300, 0]
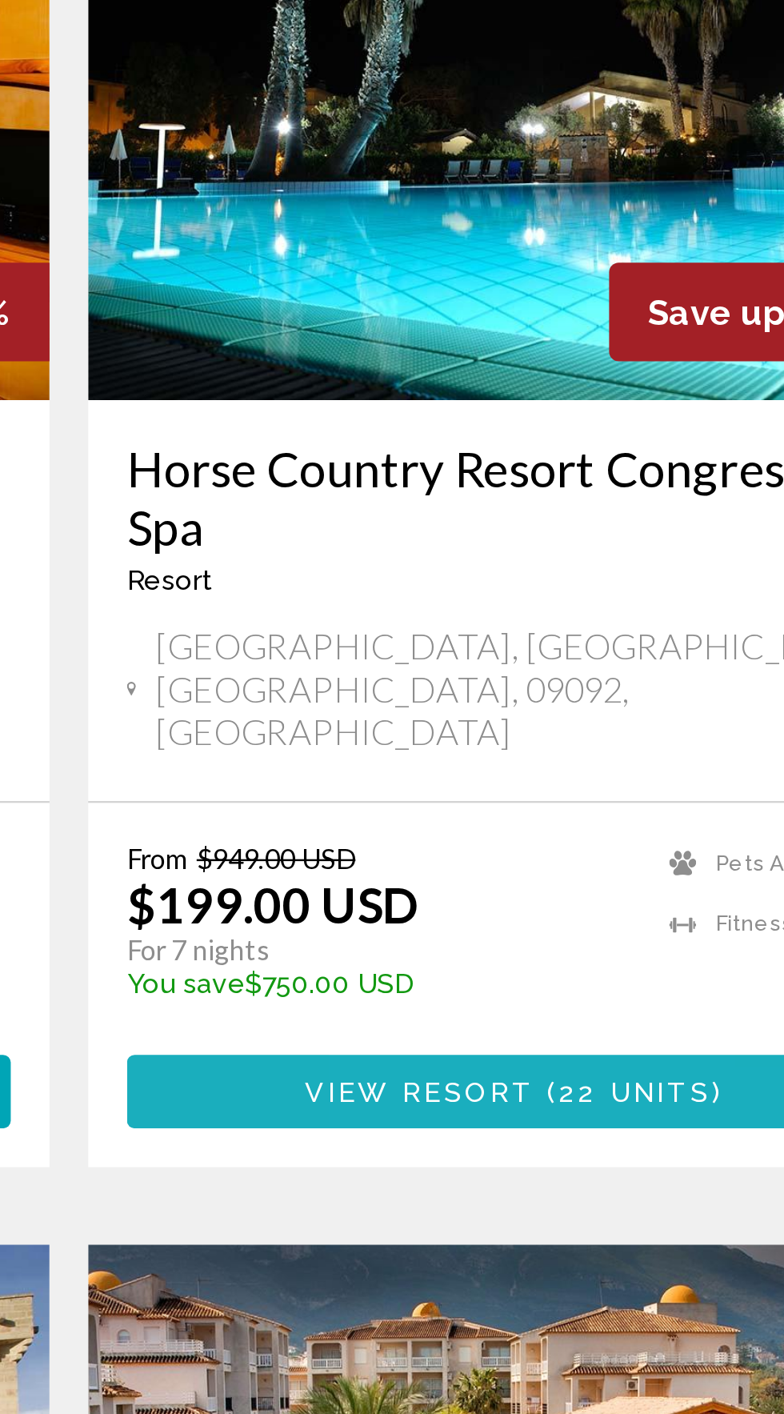
click at [598, 1076] on span "22 units" at bounding box center [626, 1082] width 63 height 13
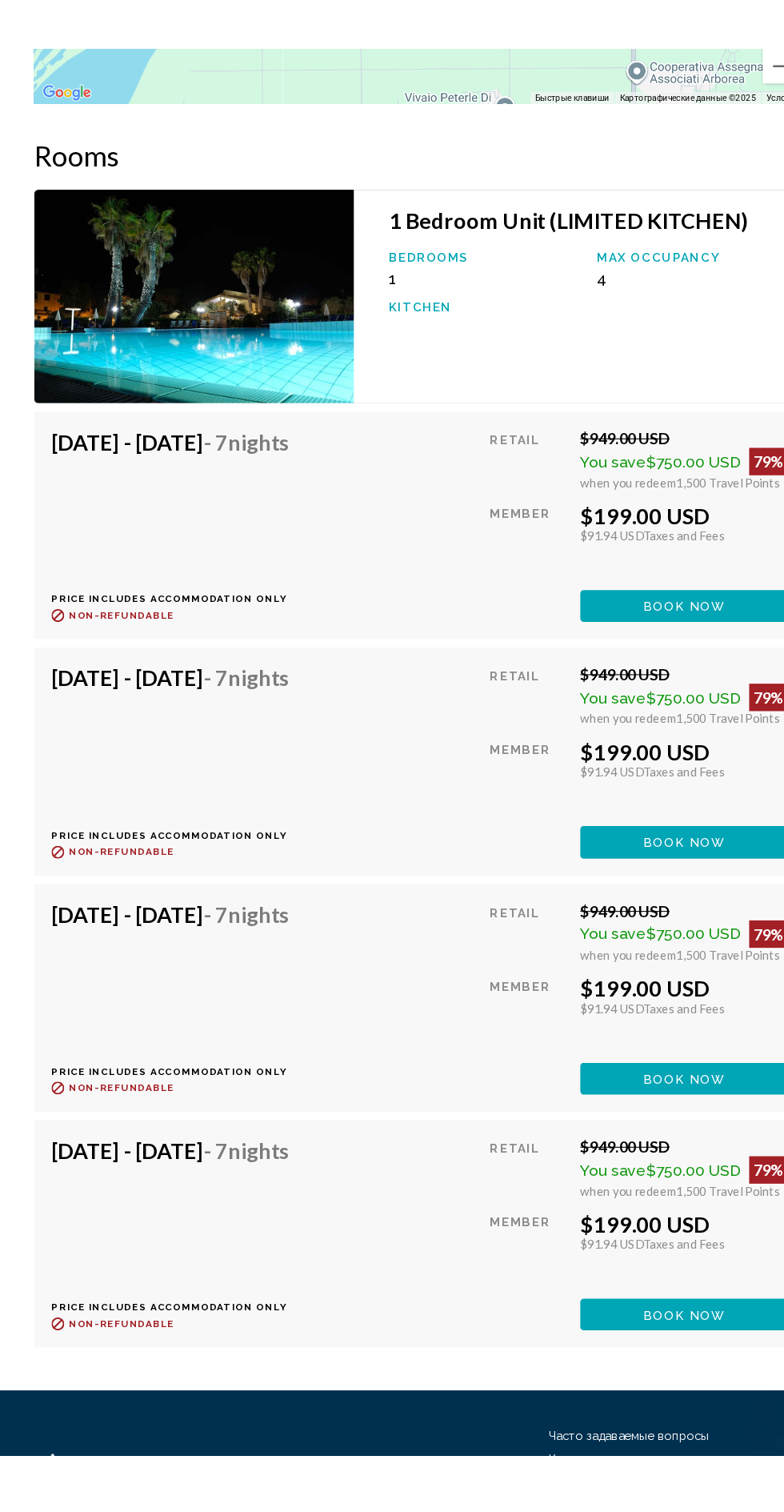
scroll to position [3050, 0]
